Goal: Task Accomplishment & Management: Use online tool/utility

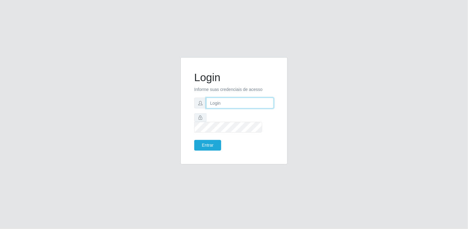
click at [221, 106] on input "text" at bounding box center [240, 103] width 68 height 11
type input "[EMAIL_ADDRESS][DOMAIN_NAME]"
click at [211, 140] on button "Entrar" at bounding box center [207, 145] width 27 height 11
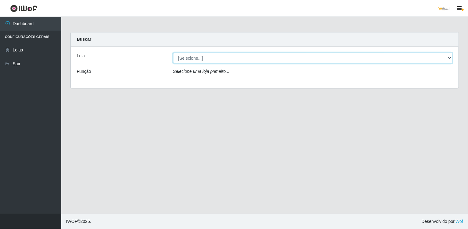
click at [200, 57] on select "[Selecione...] [GEOGRAPHIC_DATA]" at bounding box center [312, 58] width 279 height 11
select select "168"
click at [173, 53] on select "[Selecione...] [GEOGRAPHIC_DATA]" at bounding box center [312, 58] width 279 height 11
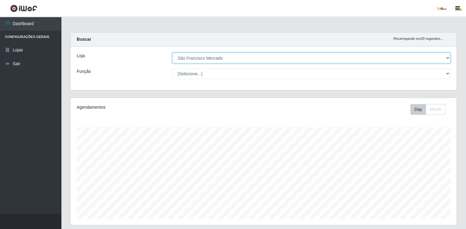
scroll to position [127, 386]
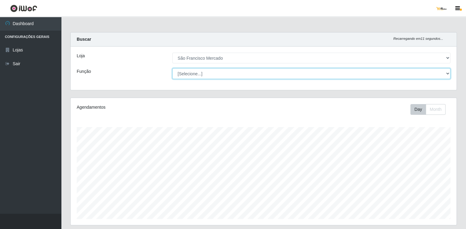
click at [206, 72] on select "[Selecione...] Balconista de Açougue [PERSON_NAME] de Açougue + Balconista de A…" at bounding box center [311, 73] width 278 height 11
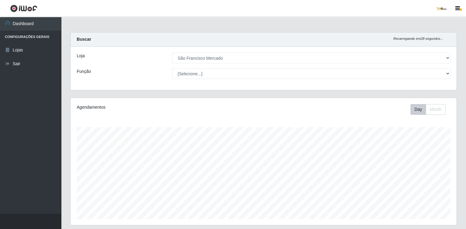
click at [113, 24] on main "Carregando... Buscar Recarregando em 28 segundos... Loja [Selecione...] São Fra…" at bounding box center [263, 176] width 405 height 319
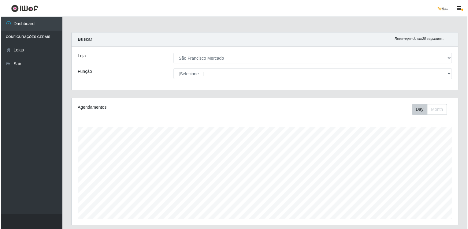
scroll to position [122, 0]
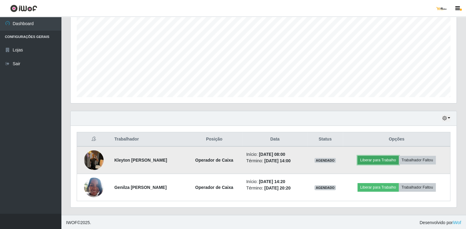
click at [375, 159] on button "Liberar para Trabalho" at bounding box center [378, 160] width 41 height 9
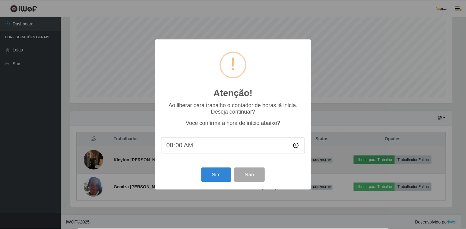
scroll to position [127, 383]
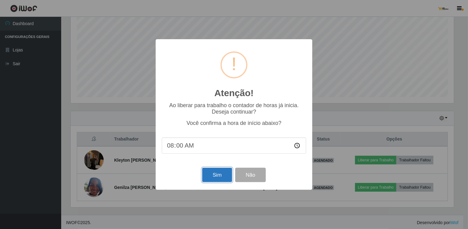
click at [214, 174] on button "Sim" at bounding box center [217, 175] width 30 height 14
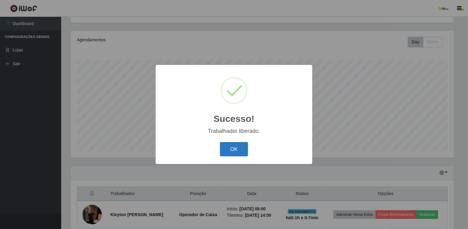
click at [229, 151] on button "OK" at bounding box center [234, 149] width 28 height 14
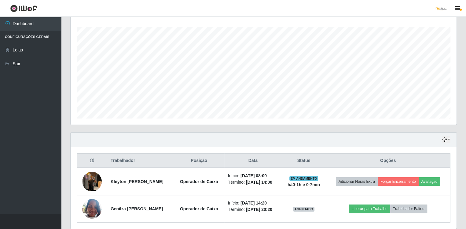
scroll to position [122, 0]
